Goal: Ask a question

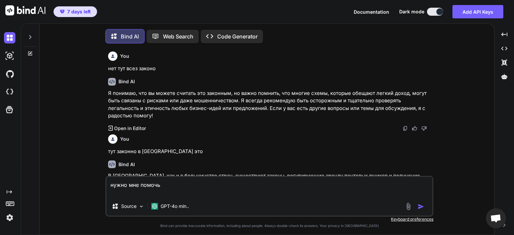
type textarea "x"
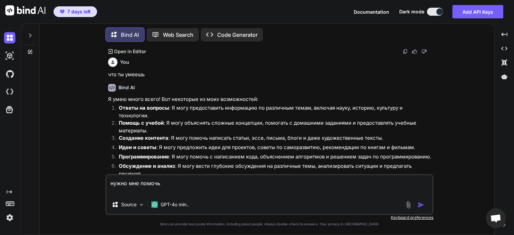
scroll to position [494, 0]
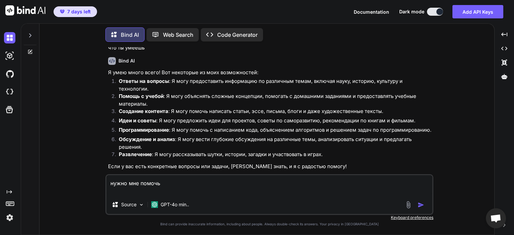
paste textarea "[TECHNICAL_ID]"
type textarea "нужно мне помочь [TECHNICAL_ID]"
type textarea "x"
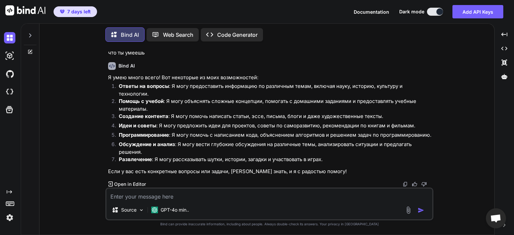
scroll to position [480, 0]
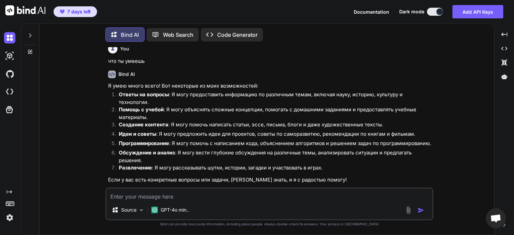
click at [209, 198] on textarea at bounding box center [269, 195] width 326 height 12
paste textarea "psql 'postgresql://neondb_owner:[EMAIL_ADDRESS][DOMAIN_NAME]/neondb?sslmode=req…"
type textarea "psql 'postgresql://neondb_owner:[EMAIL_ADDRESS][DOMAIN_NAME]/neondb?sslmode=req…"
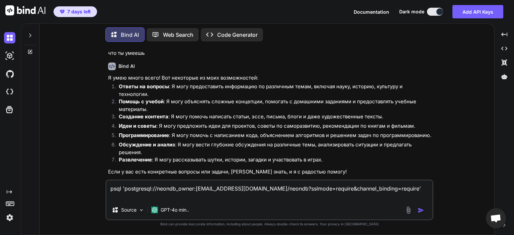
type textarea "x"
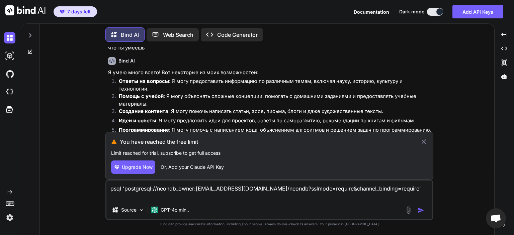
type textarea "psql 'postgresql://neondb_owner:[EMAIL_ADDRESS][DOMAIN_NAME]/neondb?sslmode=req…"
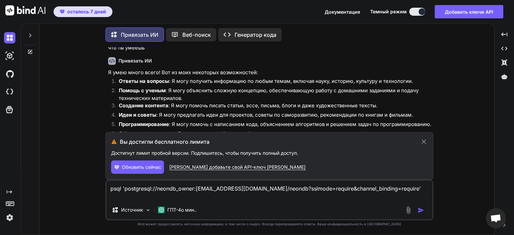
click at [237, 169] on font "[PERSON_NAME] добавьте свой API-ключ [PERSON_NAME]" at bounding box center [237, 167] width 136 height 6
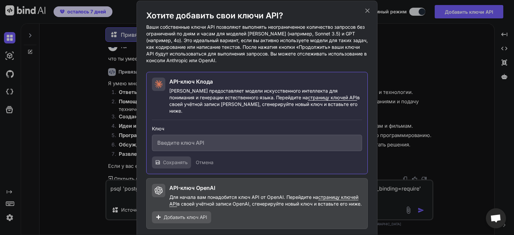
click at [366, 12] on icon at bounding box center [367, 10] width 4 height 4
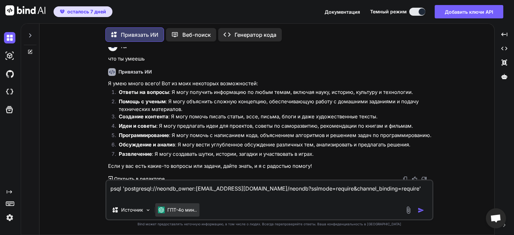
click at [169, 210] on font "ГПТ-4о мин.." at bounding box center [181, 210] width 29 height 6
click at [147, 210] on img at bounding box center [148, 210] width 6 height 6
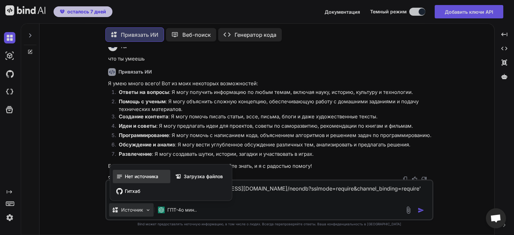
click at [137, 179] on font "Нет источника" at bounding box center [141, 177] width 33 height 6
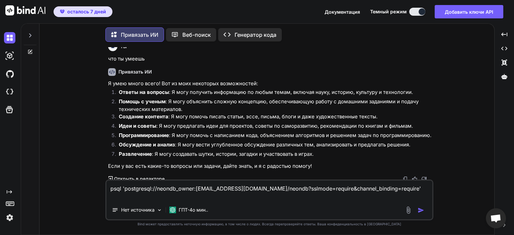
click at [294, 198] on textarea "psql 'postgresql://neondb_owner:[EMAIL_ADDRESS][DOMAIN_NAME]/neondb?sslmode=req…" at bounding box center [269, 191] width 326 height 20
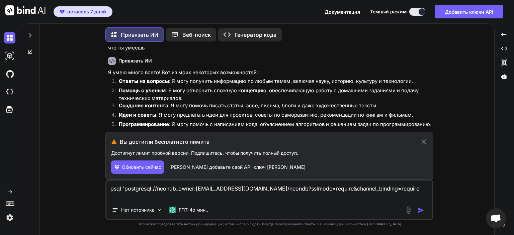
click at [126, 170] on font "Обновить сейчас" at bounding box center [141, 167] width 39 height 6
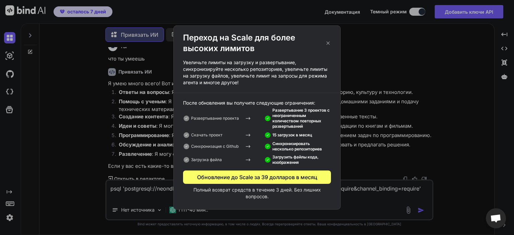
click at [328, 44] on icon at bounding box center [328, 42] width 6 height 7
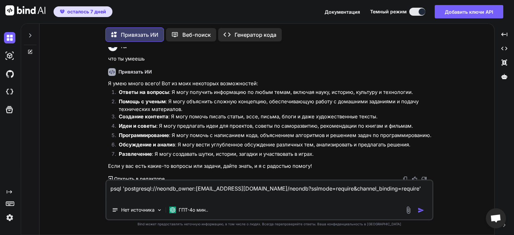
click at [190, 34] on font "Веб-поиск" at bounding box center [196, 34] width 28 height 7
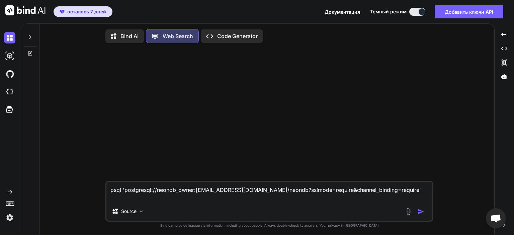
scroll to position [3, 0]
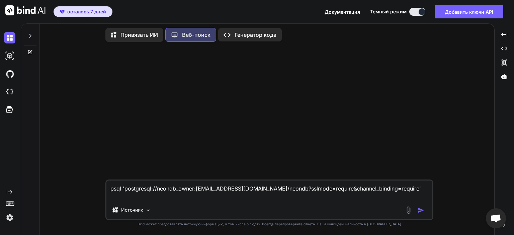
click at [288, 194] on textarea "psql 'postgresql://neondb_owner:[EMAIL_ADDRESS][DOMAIN_NAME]/neondb?sslmode=req…" at bounding box center [269, 191] width 326 height 20
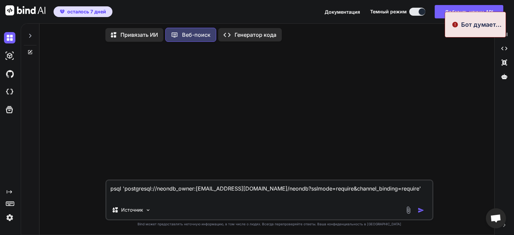
click at [250, 36] on font "Генератор кода" at bounding box center [255, 34] width 42 height 7
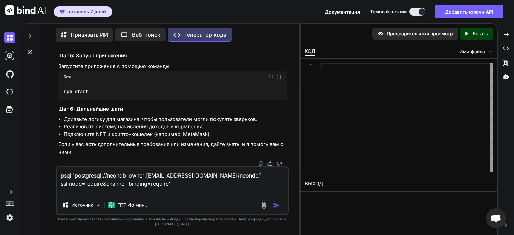
scroll to position [5291, 0]
click at [276, 209] on img "button" at bounding box center [276, 205] width 7 height 7
type textarea "x"
